Goal: Information Seeking & Learning: Check status

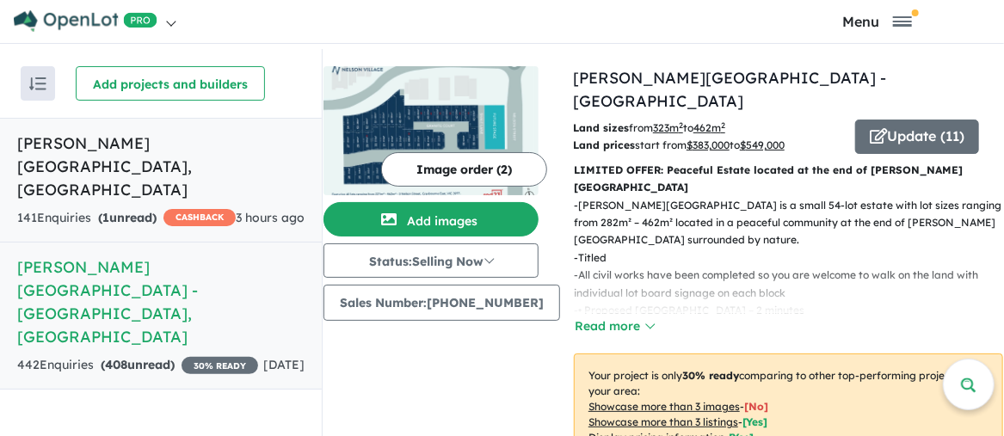
scroll to position [626, 0]
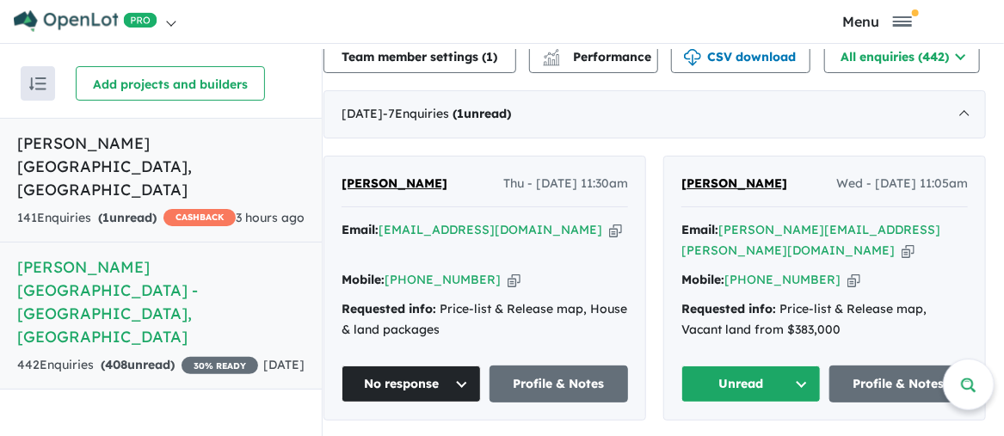
click at [180, 142] on h5 "[PERSON_NAME][GEOGRAPHIC_DATA] , [GEOGRAPHIC_DATA]" at bounding box center [160, 167] width 287 height 70
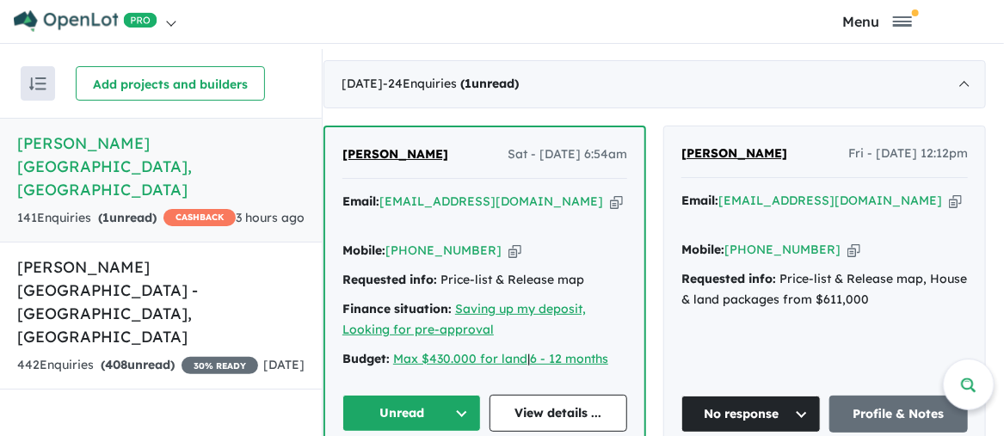
scroll to position [695, 0]
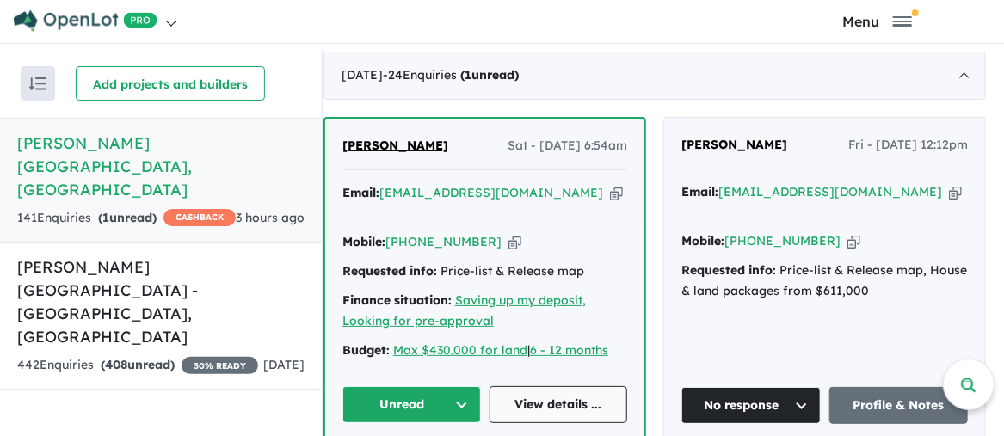
click at [558, 386] on link "View details ..." at bounding box center [558, 404] width 138 height 37
